Goal: Task Accomplishment & Management: Manage account settings

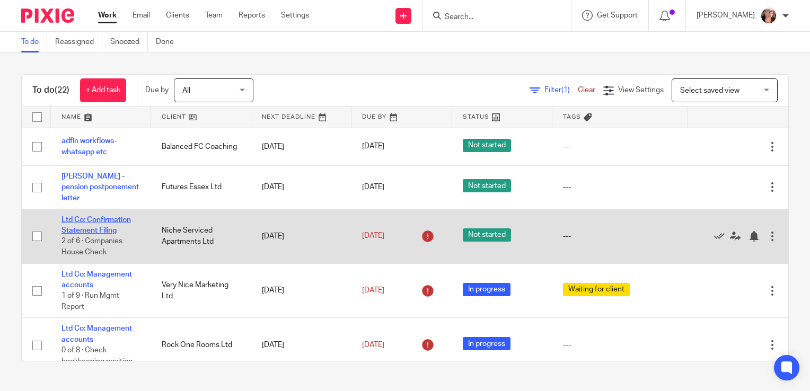
click at [102, 217] on link "Ltd Co: Confirmation Statement Filing" at bounding box center [95, 225] width 69 height 18
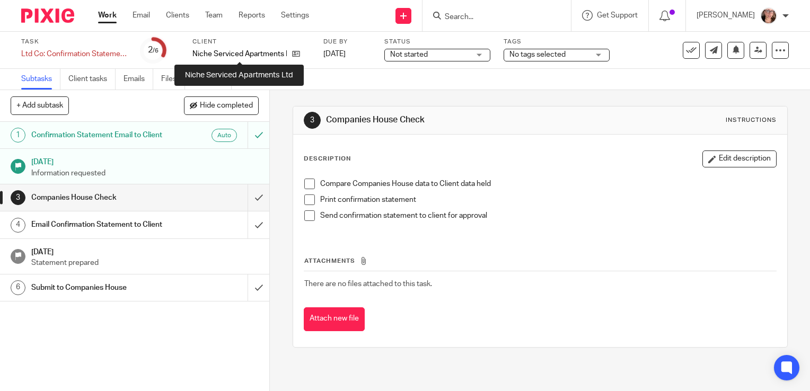
click at [223, 55] on p "Niche Serviced Apartments Ltd" at bounding box center [239, 54] width 94 height 11
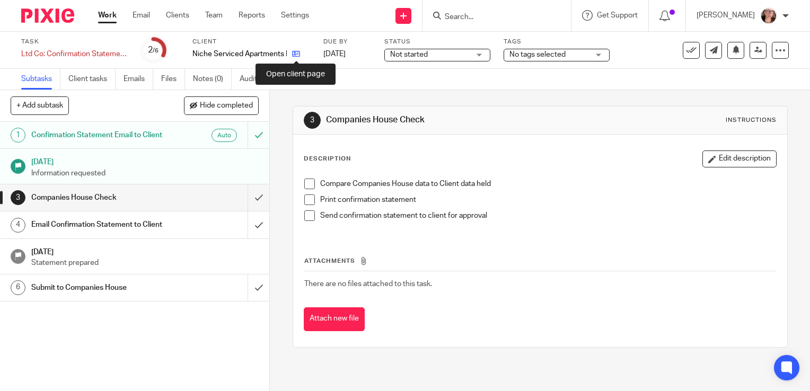
click at [299, 51] on icon at bounding box center [296, 54] width 8 height 8
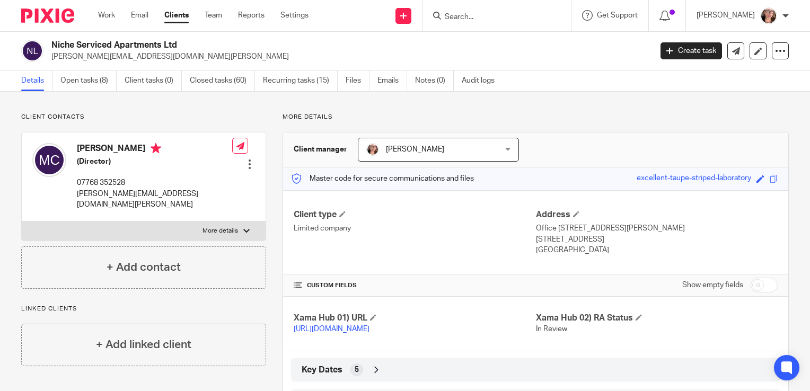
scroll to position [93, 0]
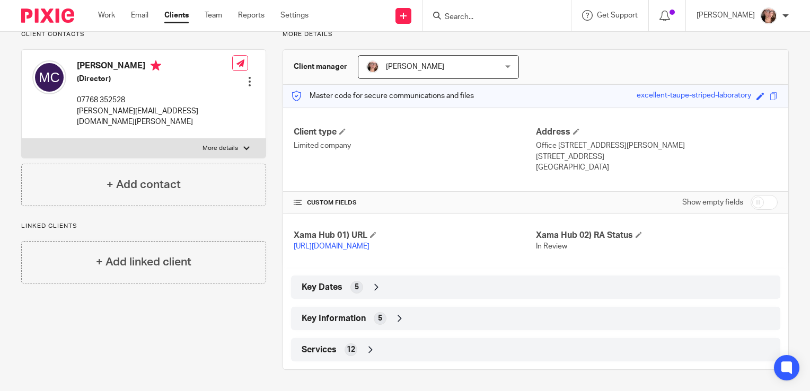
click at [390, 318] on div "Key Information 5" at bounding box center [535, 318] width 473 height 18
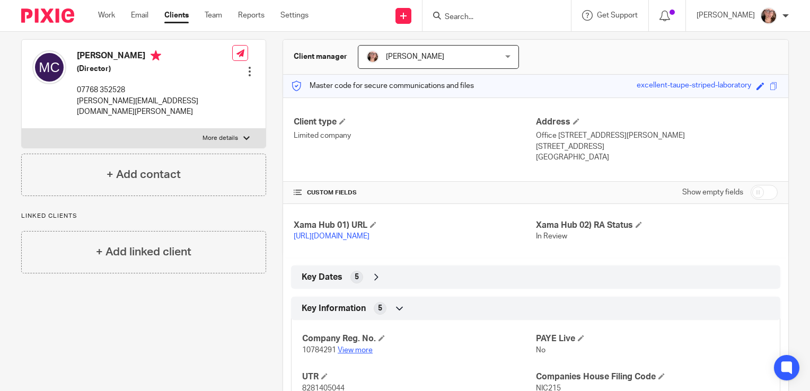
click at [342, 354] on link "View more" at bounding box center [355, 350] width 35 height 7
